Goal: Navigation & Orientation: Understand site structure

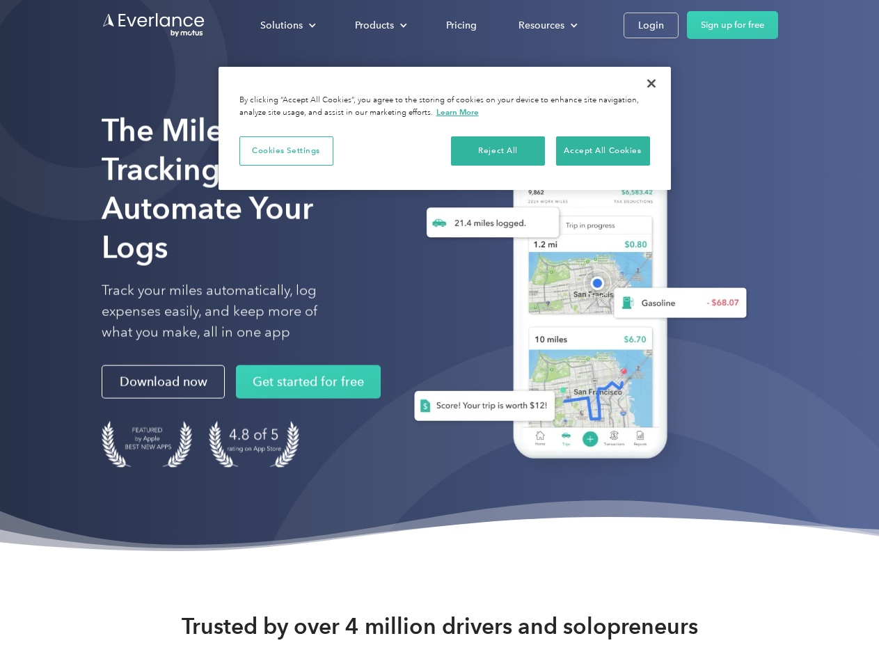
click at [288, 25] on div "Solutions" at bounding box center [281, 25] width 42 height 17
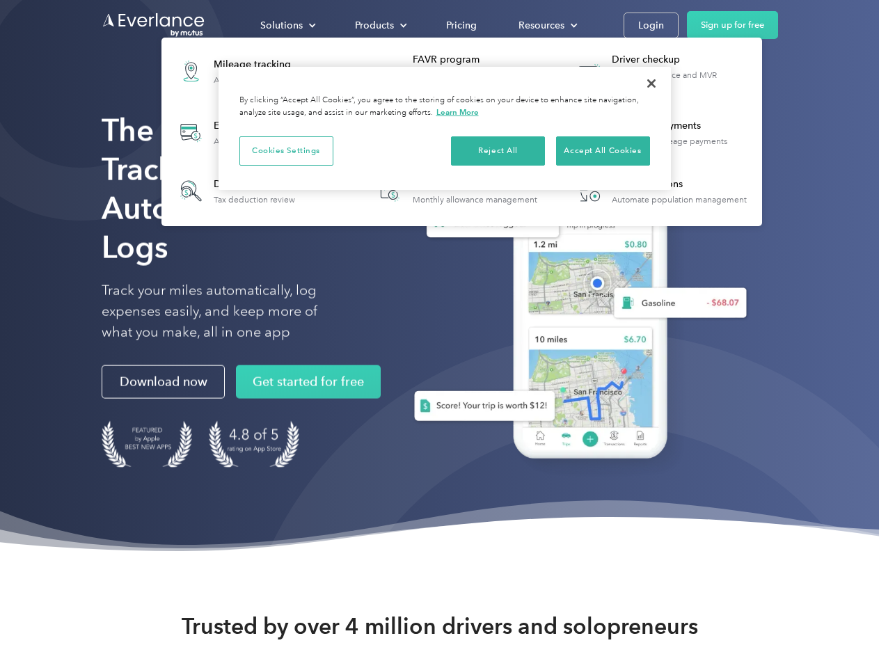
click at [379, 25] on div "Products" at bounding box center [374, 25] width 39 height 17
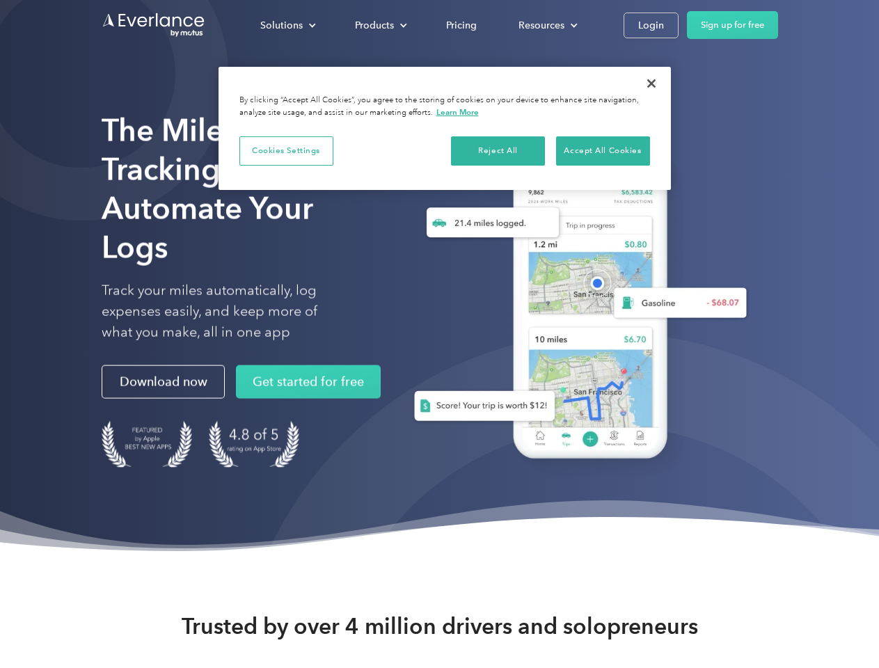
click at [546, 25] on div "Resources" at bounding box center [542, 25] width 46 height 17
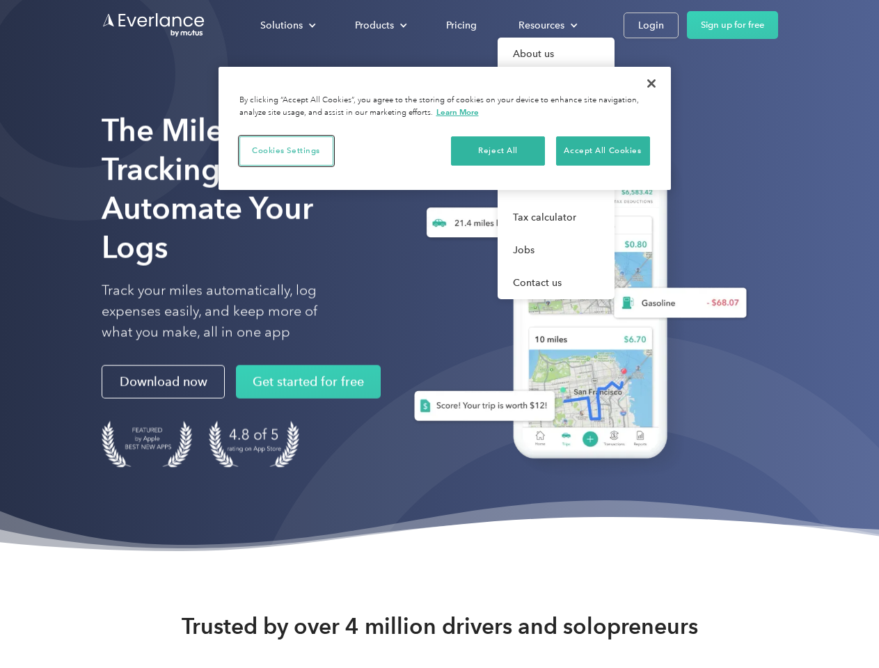
click at [286, 150] on button "Cookies Settings" at bounding box center [286, 150] width 94 height 29
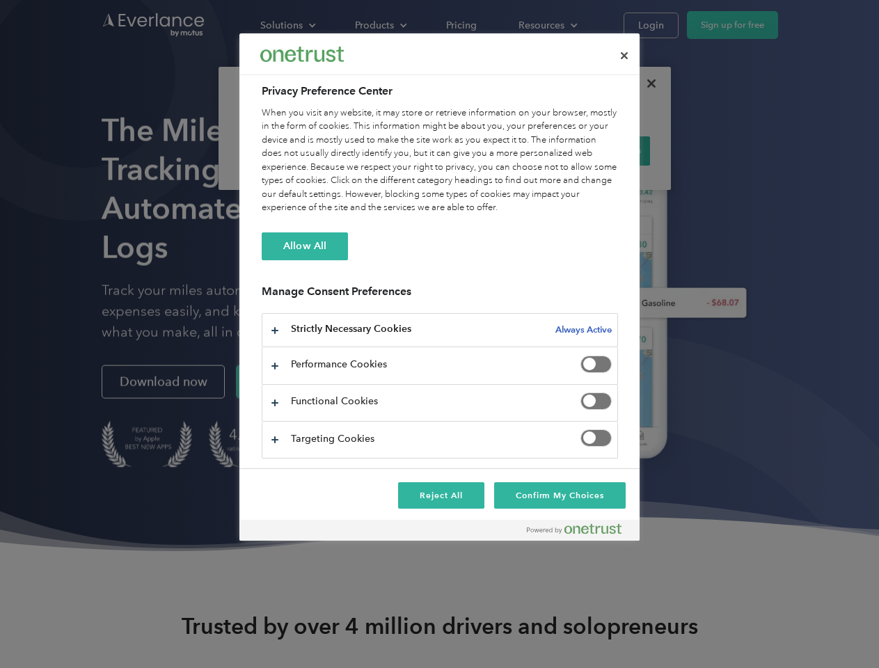
click at [498, 150] on div "When you visit any website, it may store or retrieve information on your browse…" at bounding box center [440, 161] width 356 height 109
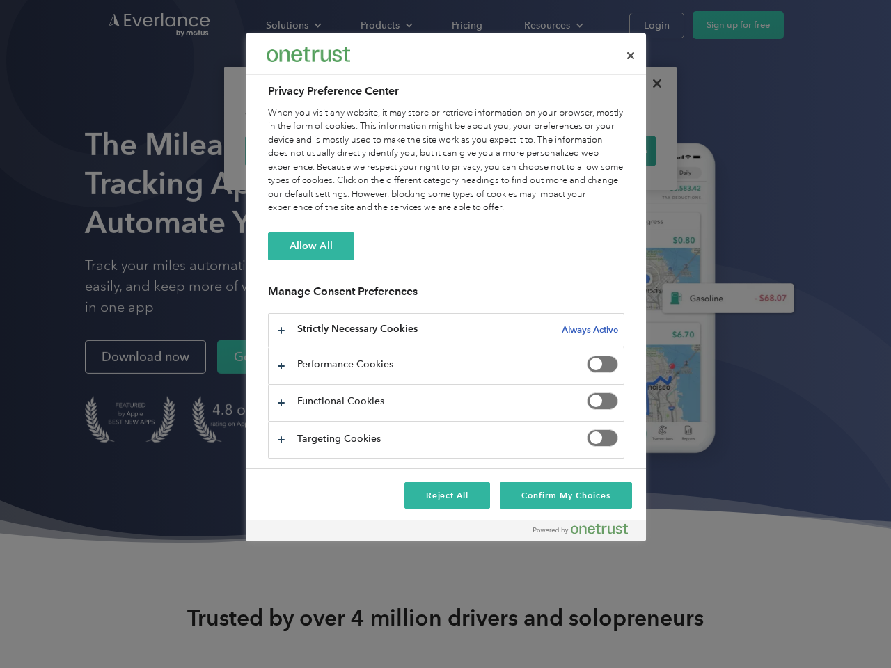
click at [603, 150] on div "When you visit any website, it may store or retrieve information on your browse…" at bounding box center [446, 161] width 356 height 109
click at [652, 84] on div at bounding box center [445, 334] width 891 height 668
